Goal: Information Seeking & Learning: Check status

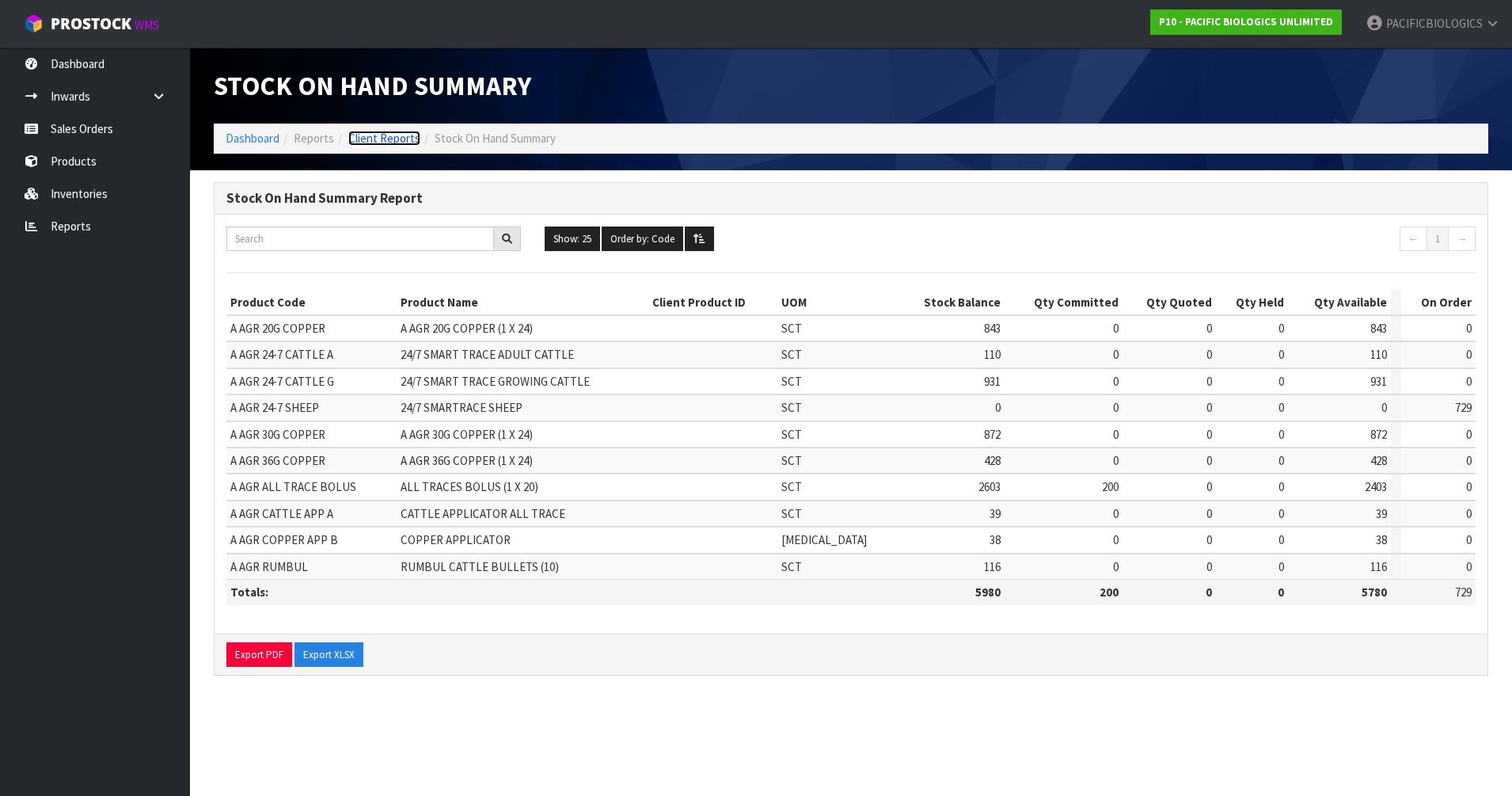
click at [375, 137] on link "Client Reports" at bounding box center [384, 138] width 72 height 15
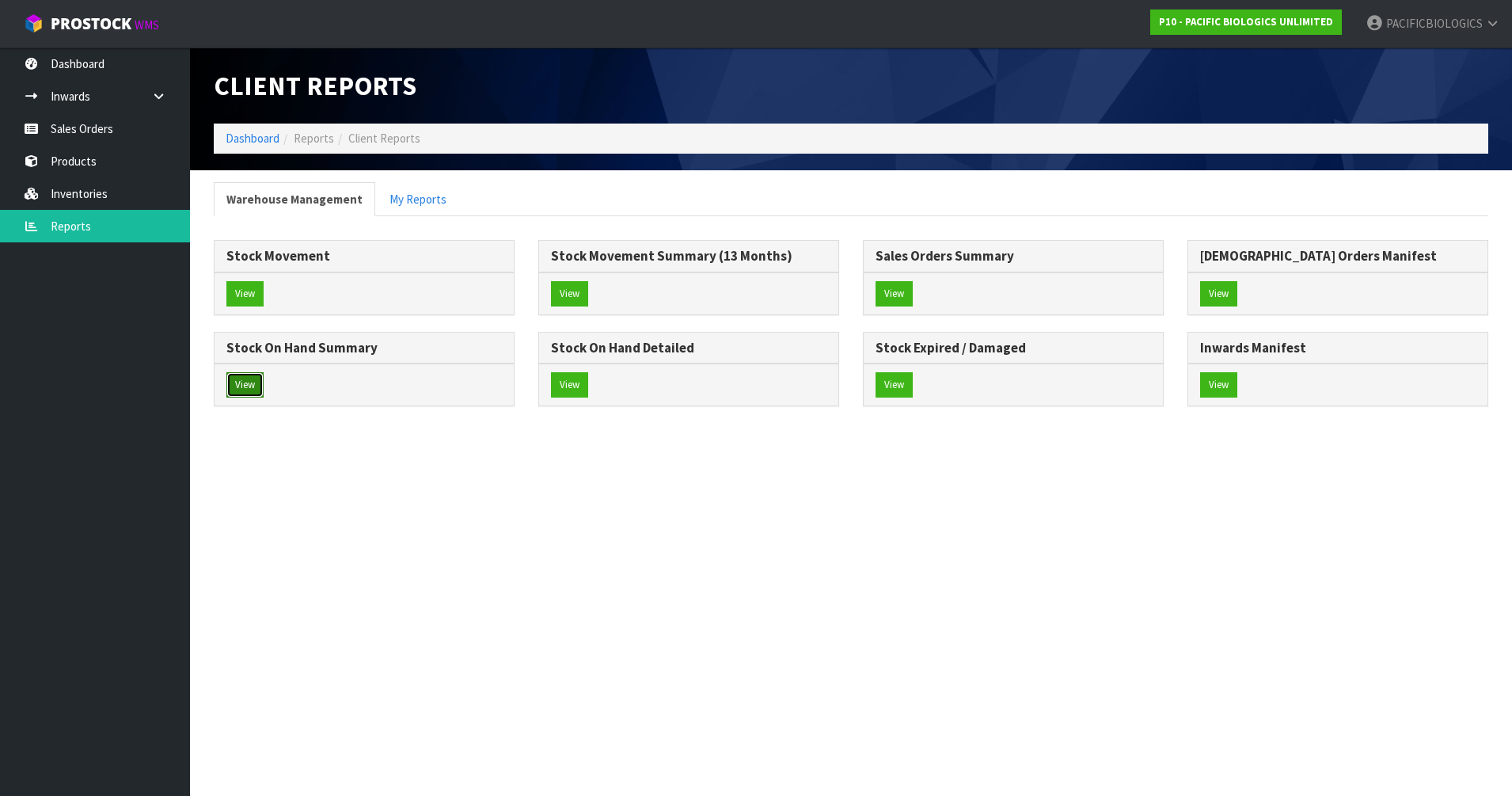
click at [250, 382] on button "View" at bounding box center [245, 384] width 37 height 26
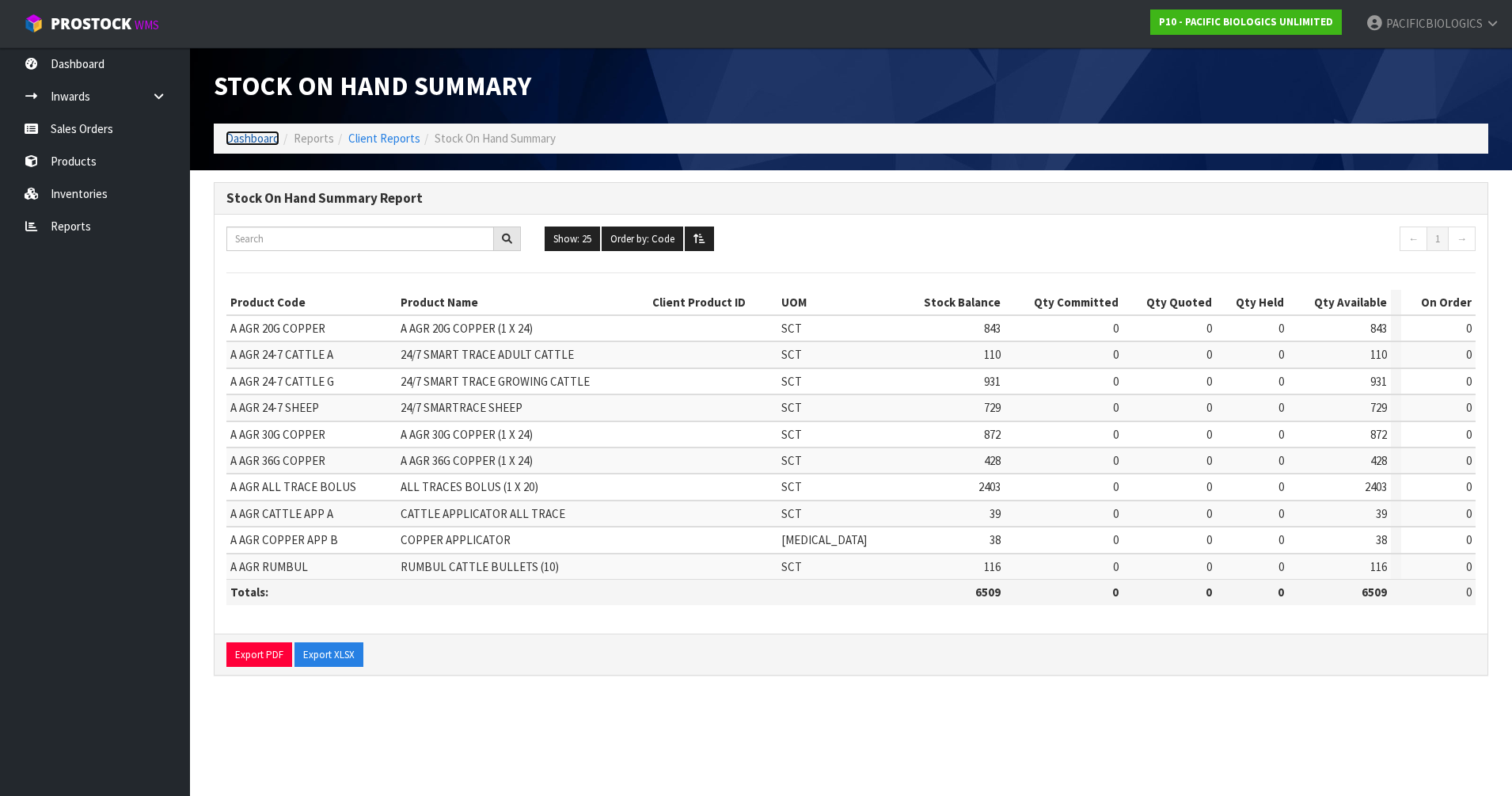
click at [261, 140] on link "Dashboard" at bounding box center [252, 138] width 54 height 15
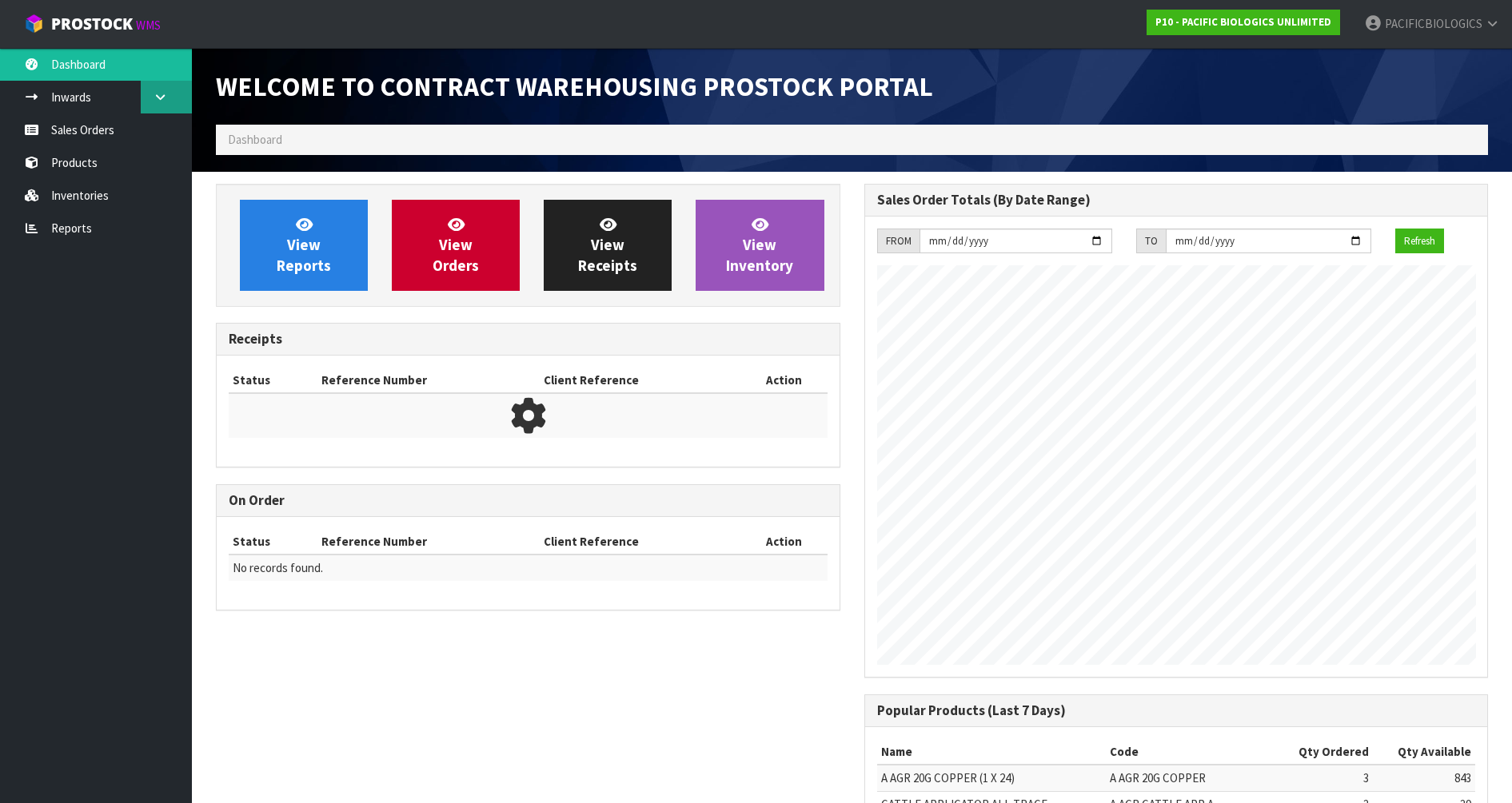
scroll to position [834, 648]
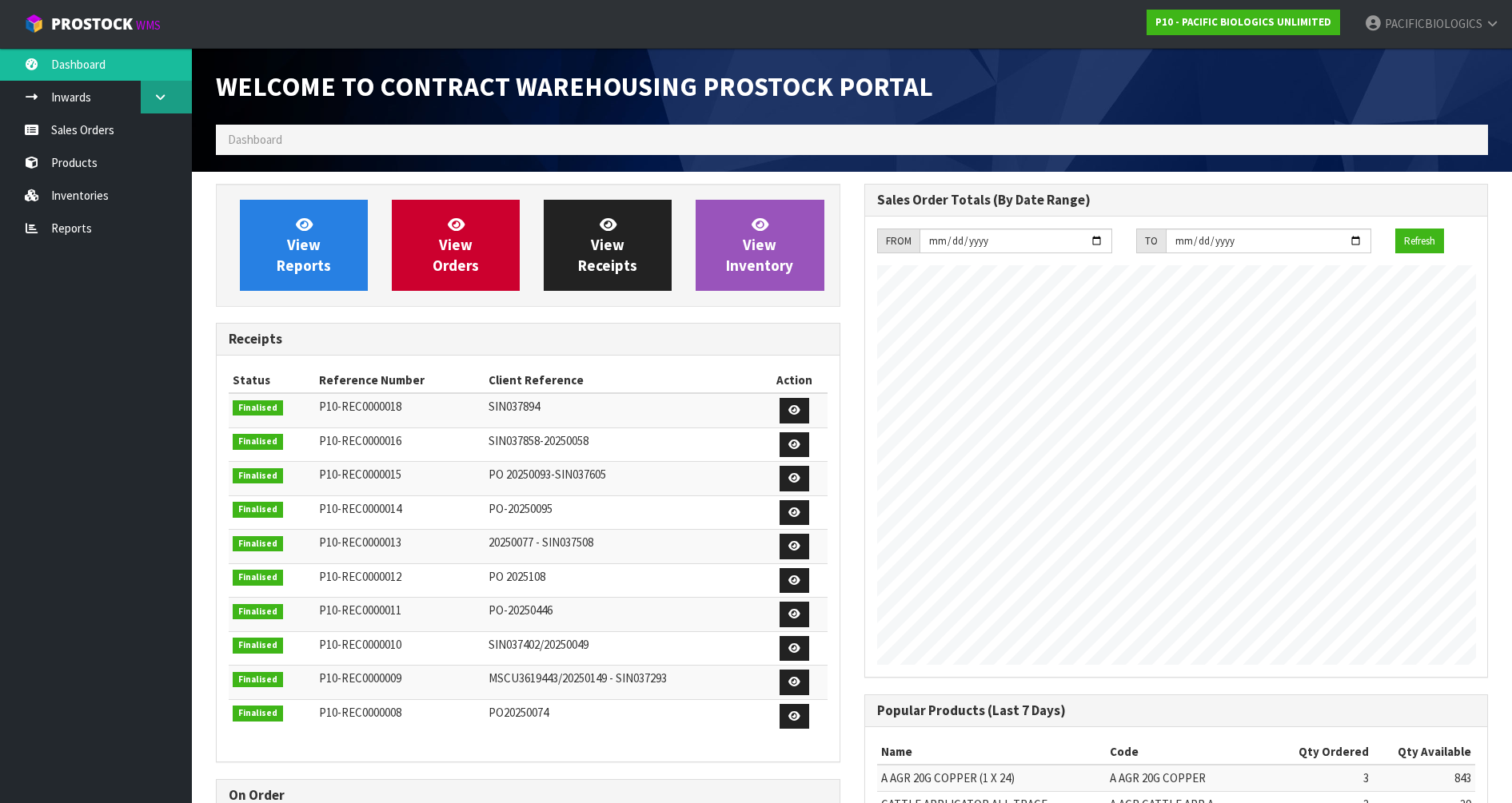
click at [148, 92] on link at bounding box center [167, 97] width 51 height 33
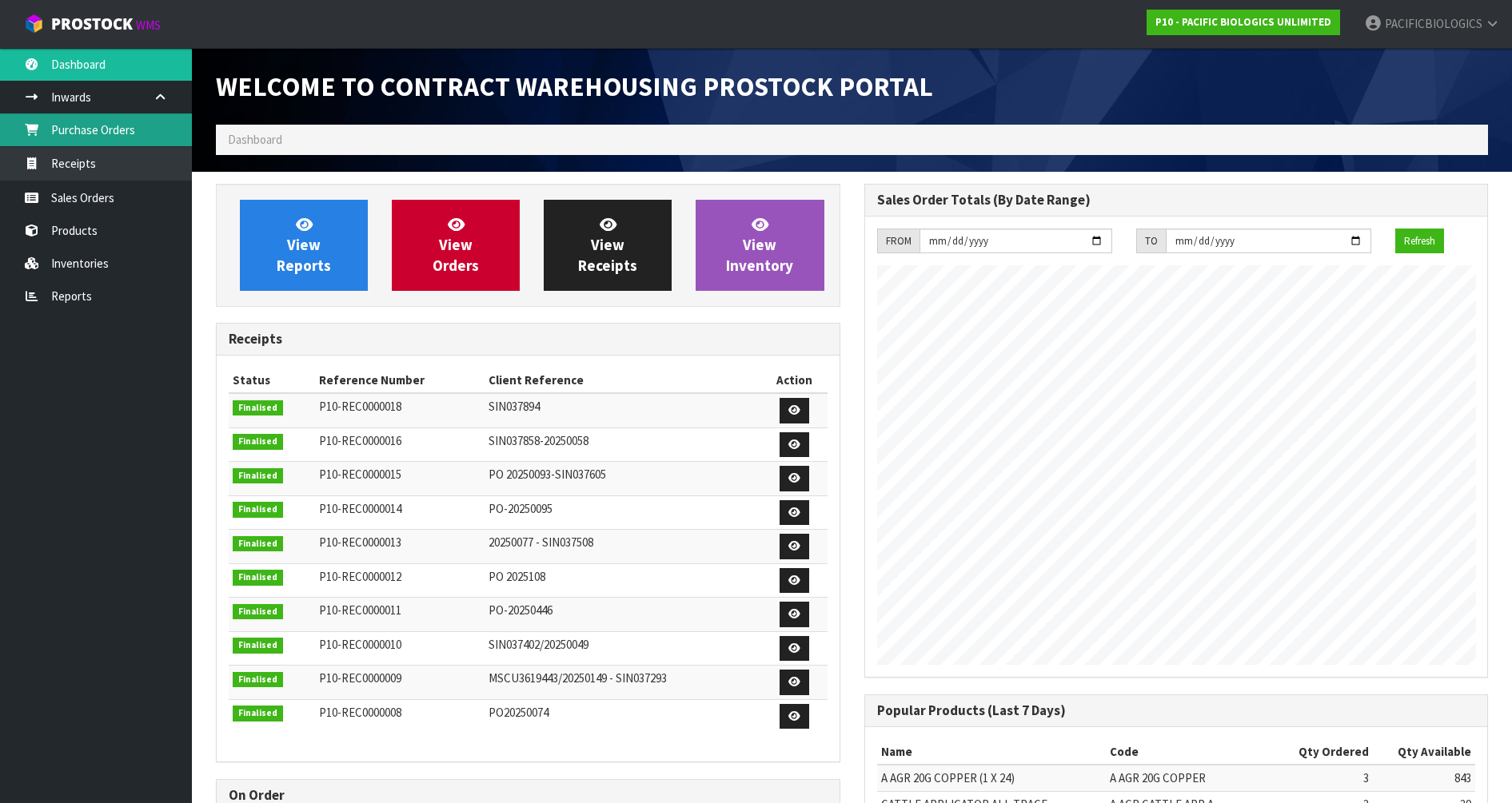
click at [136, 132] on link "Purchase Orders" at bounding box center [96, 130] width 192 height 33
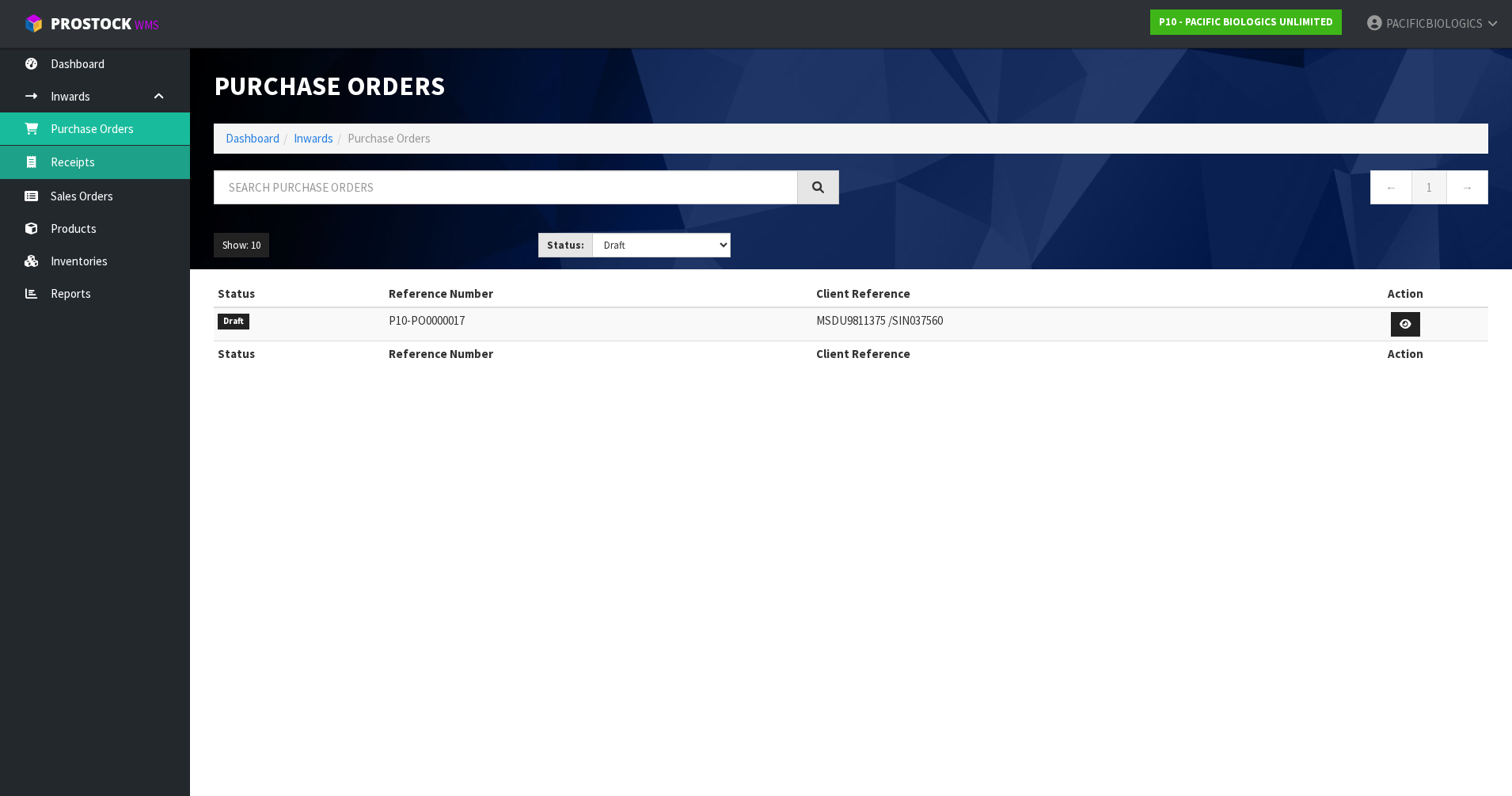
click at [127, 157] on link "Receipts" at bounding box center [95, 162] width 190 height 33
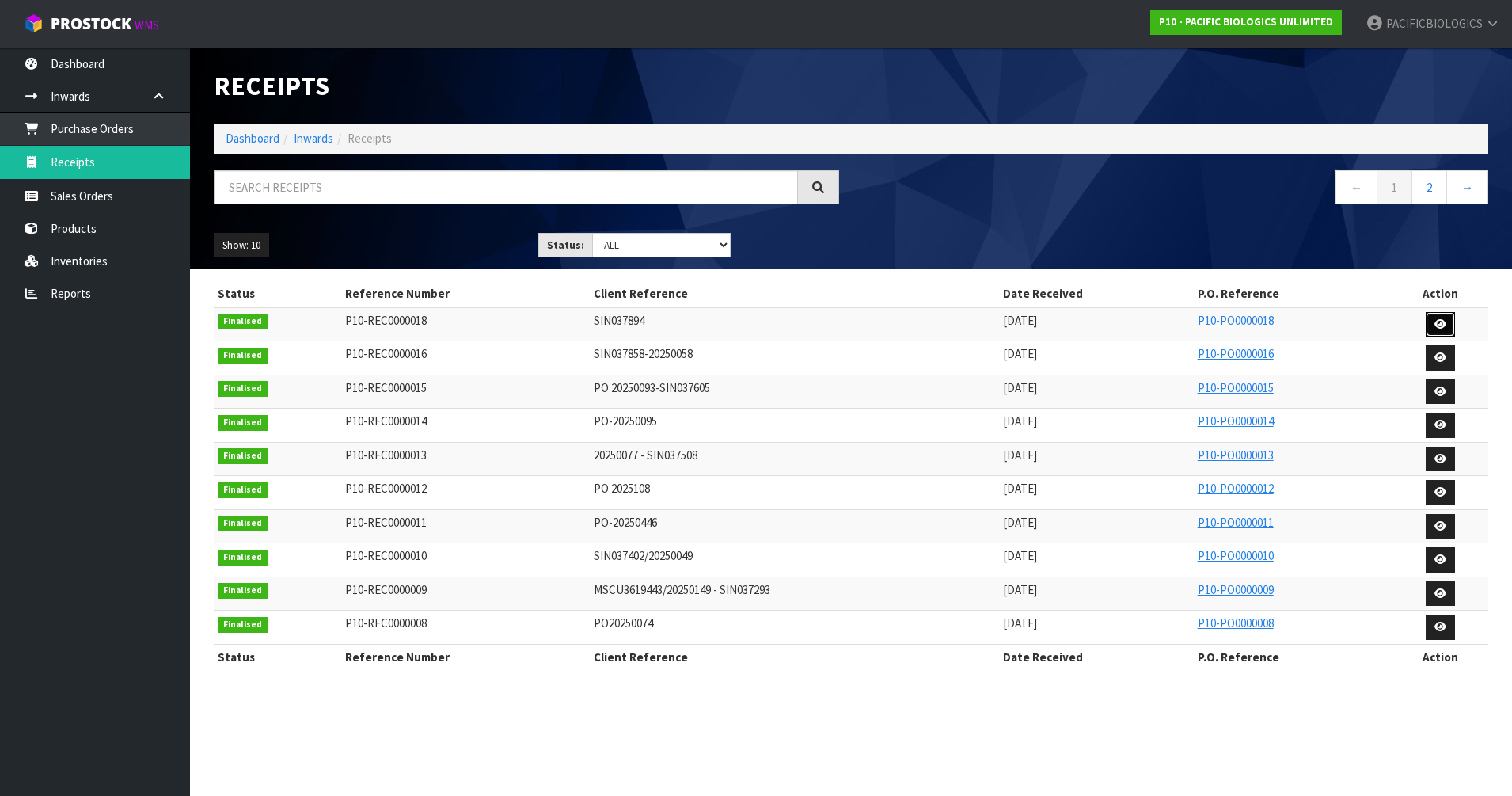
click at [1439, 320] on icon at bounding box center [1441, 325] width 12 height 11
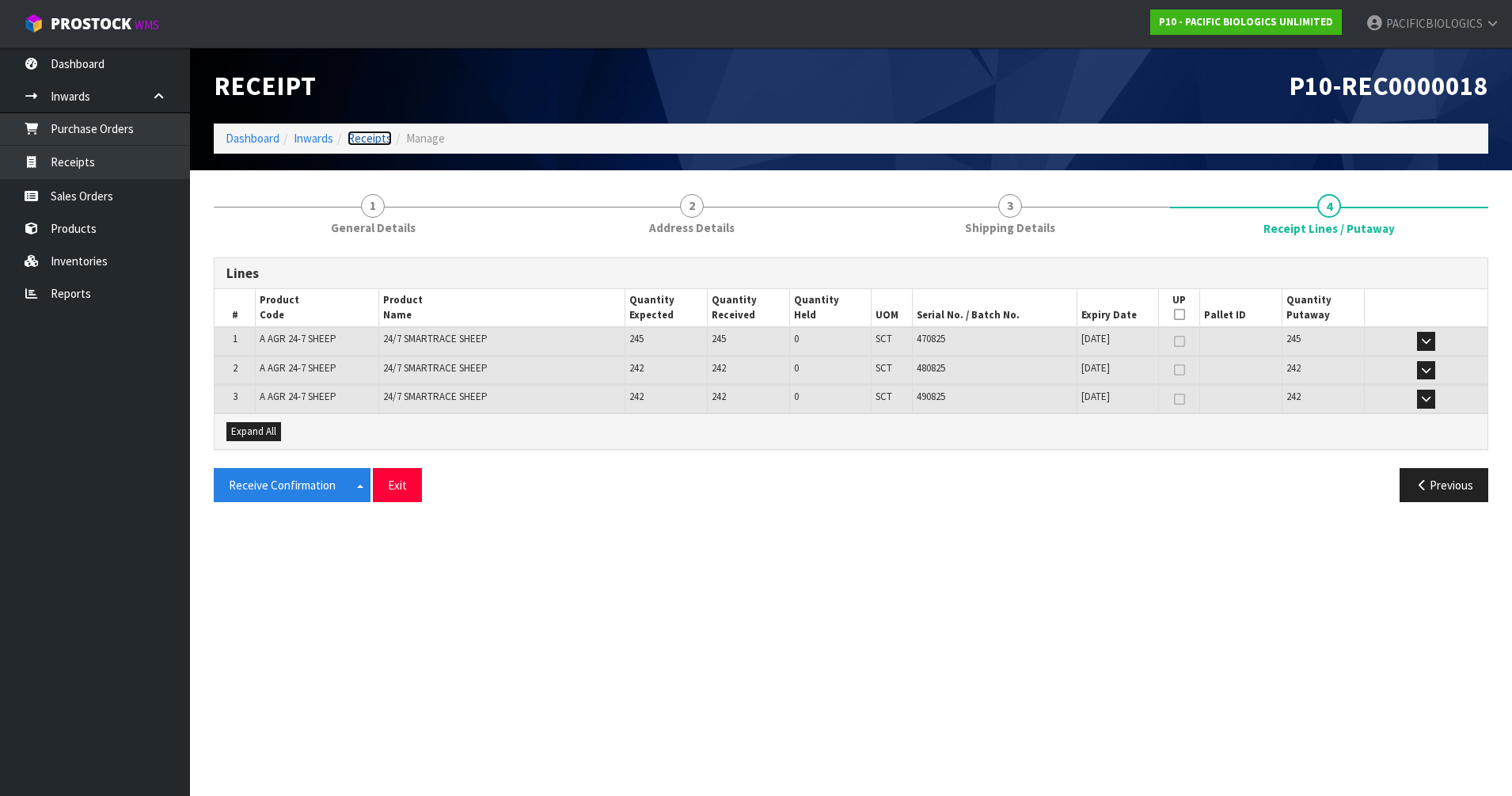
click at [377, 137] on link "Receipts" at bounding box center [369, 138] width 44 height 15
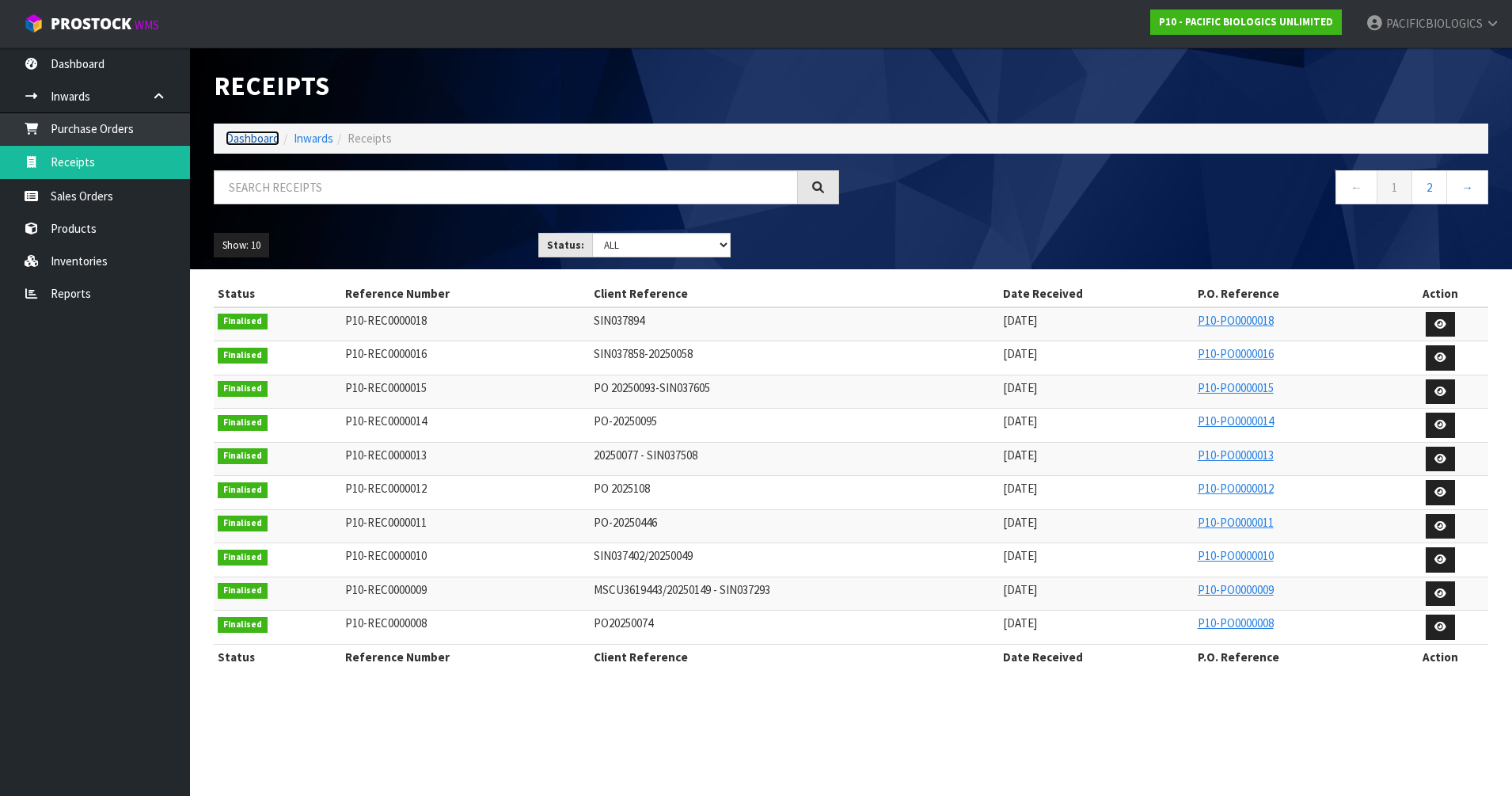
click at [274, 138] on link "Dashboard" at bounding box center [252, 138] width 54 height 15
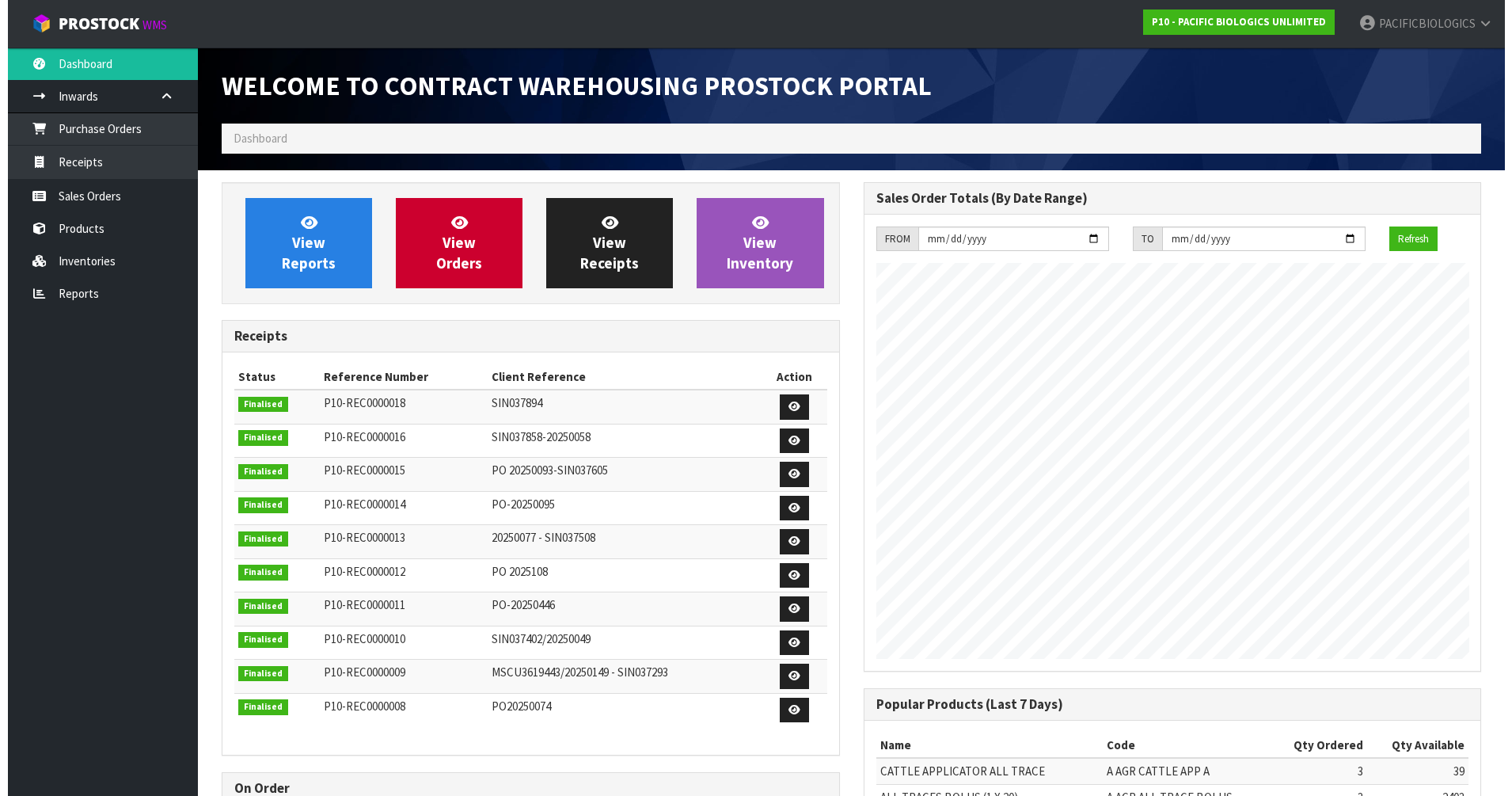
scroll to position [827, 642]
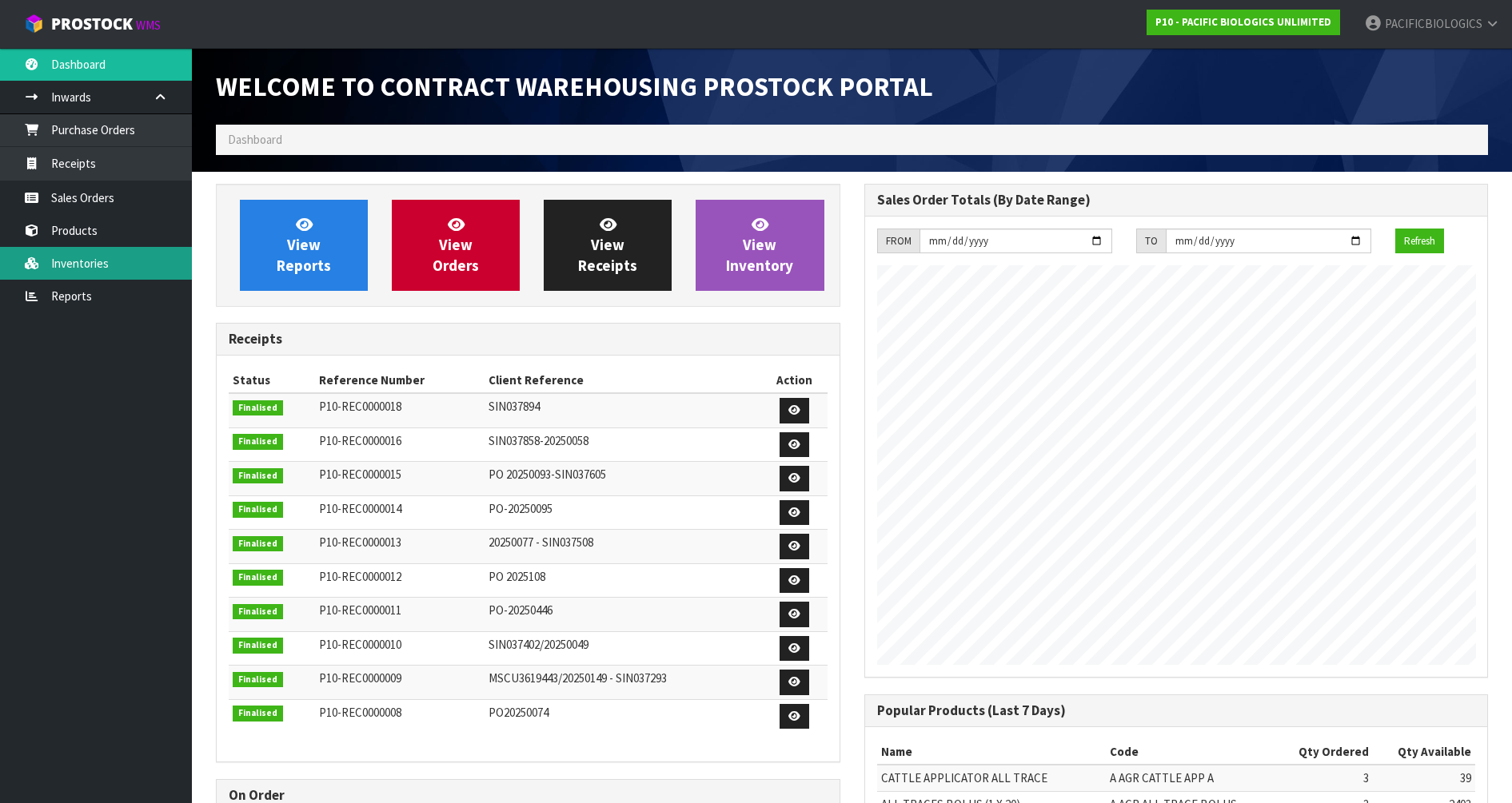
click at [117, 261] on link "Inventories" at bounding box center [96, 263] width 192 height 33
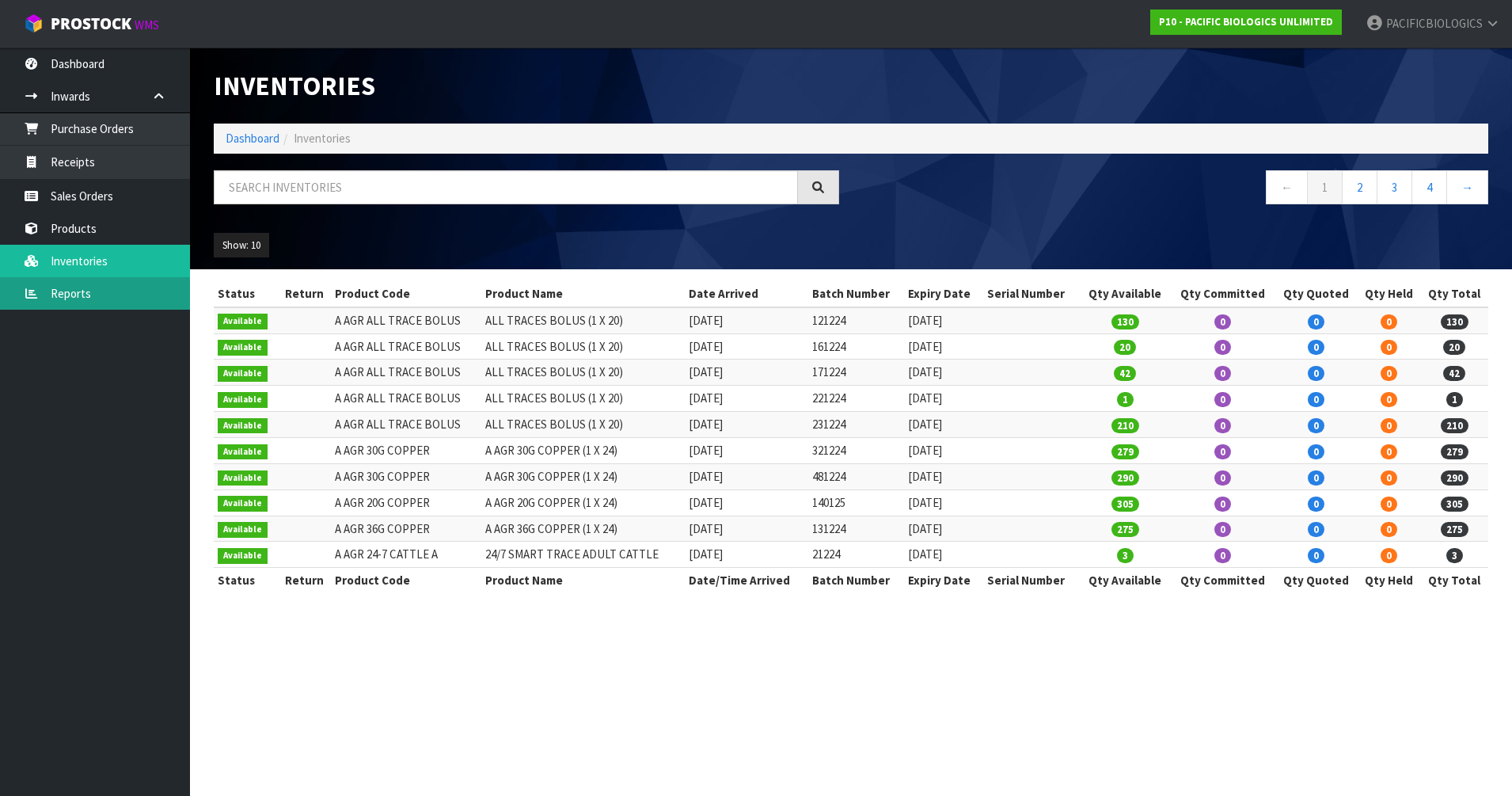
click at [100, 286] on link "Reports" at bounding box center [95, 293] width 190 height 33
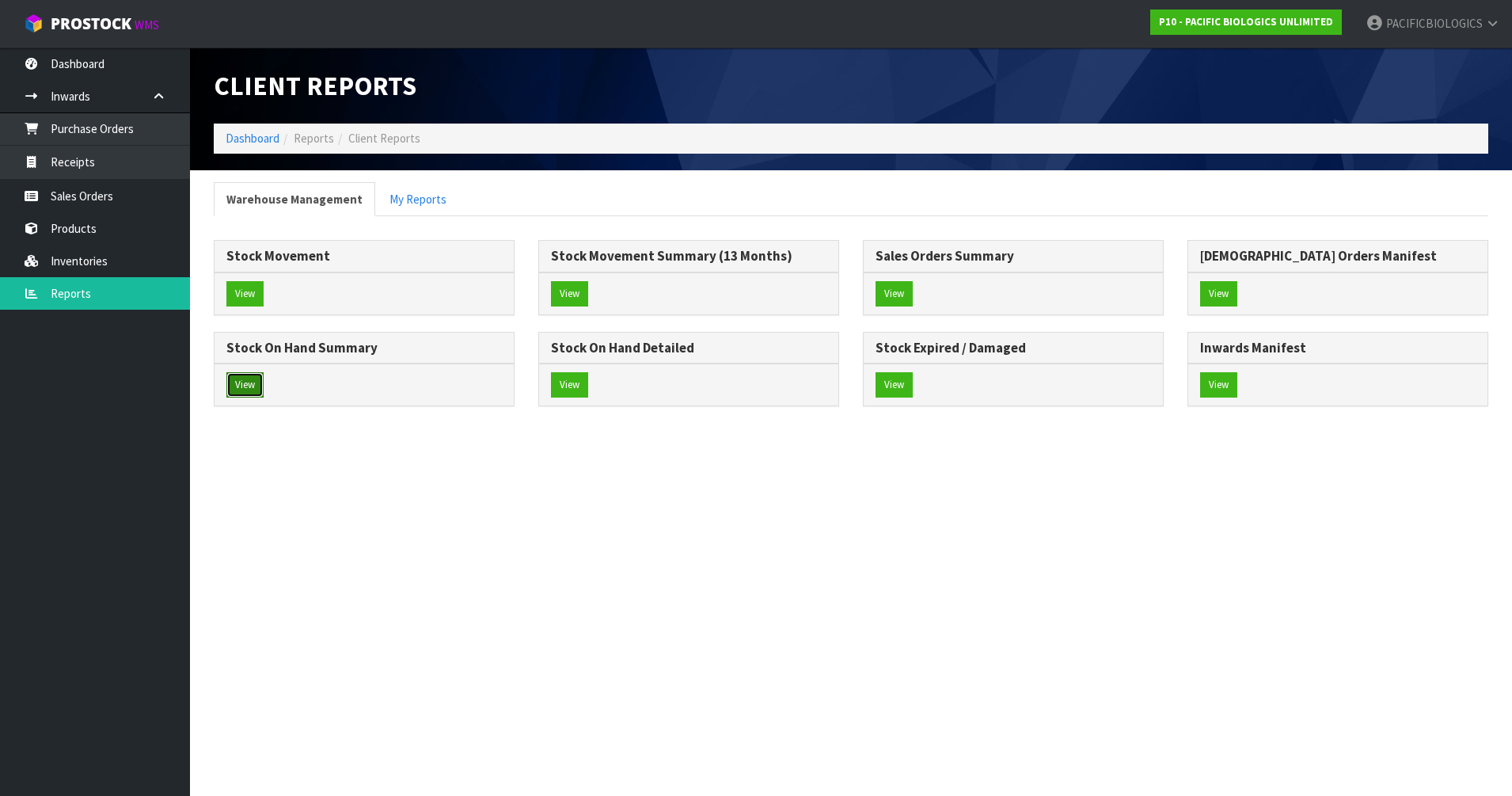
click at [255, 386] on button "View" at bounding box center [245, 384] width 37 height 26
